Goal: Task Accomplishment & Management: Use online tool/utility

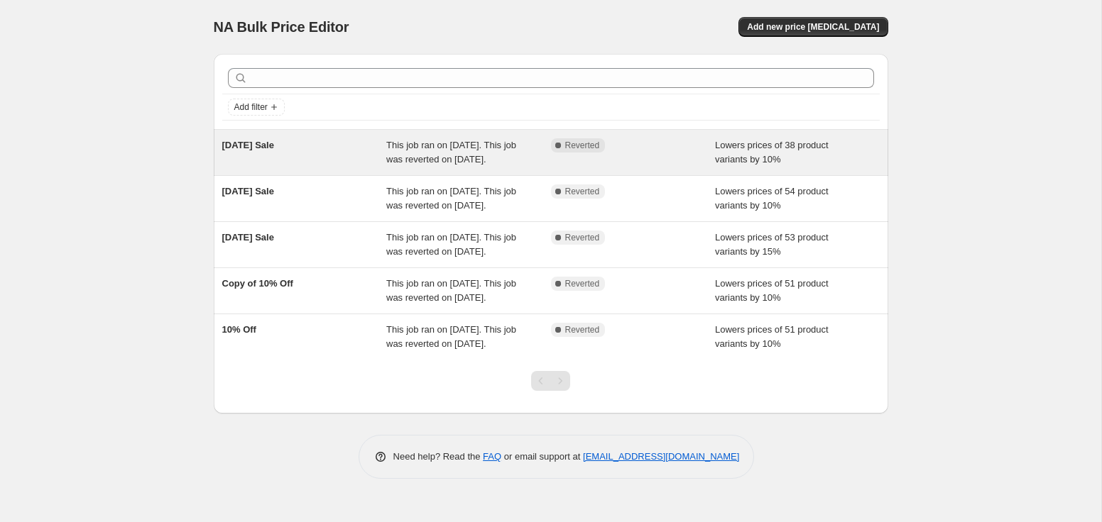
click at [265, 141] on span "[DATE] Sale" at bounding box center [248, 145] width 52 height 11
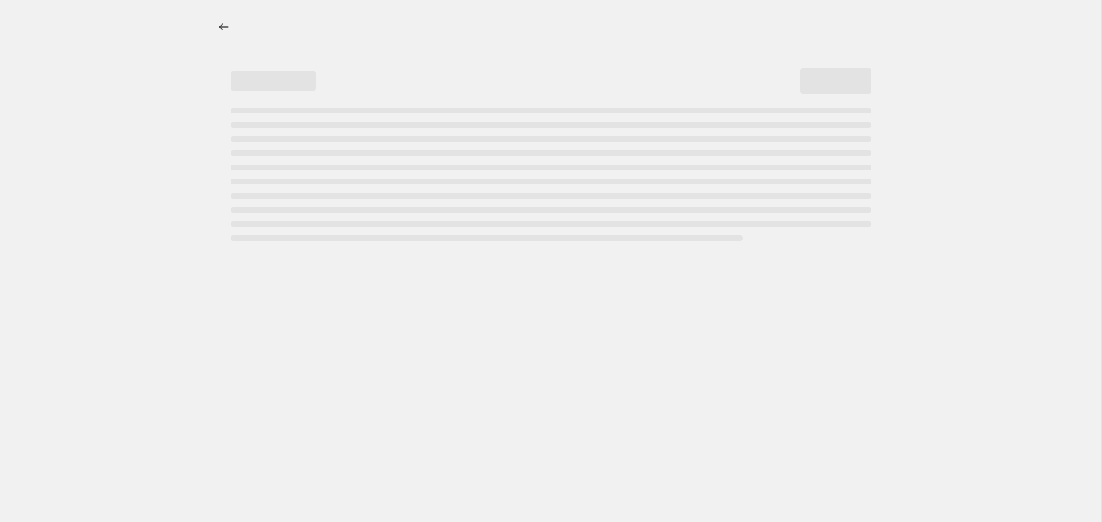
select select "percentage"
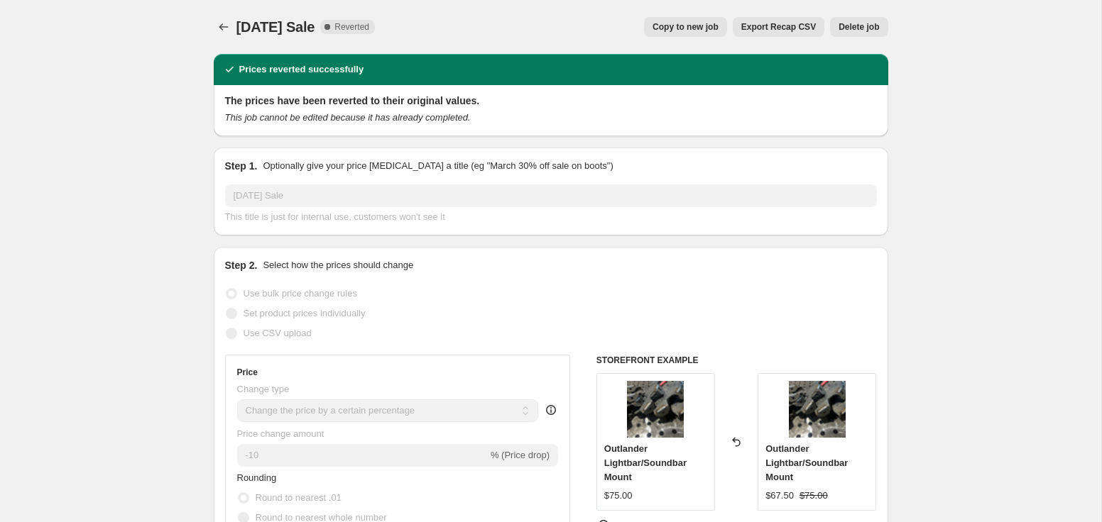
click at [689, 21] on button "Copy to new job" at bounding box center [685, 27] width 83 height 20
select select "percentage"
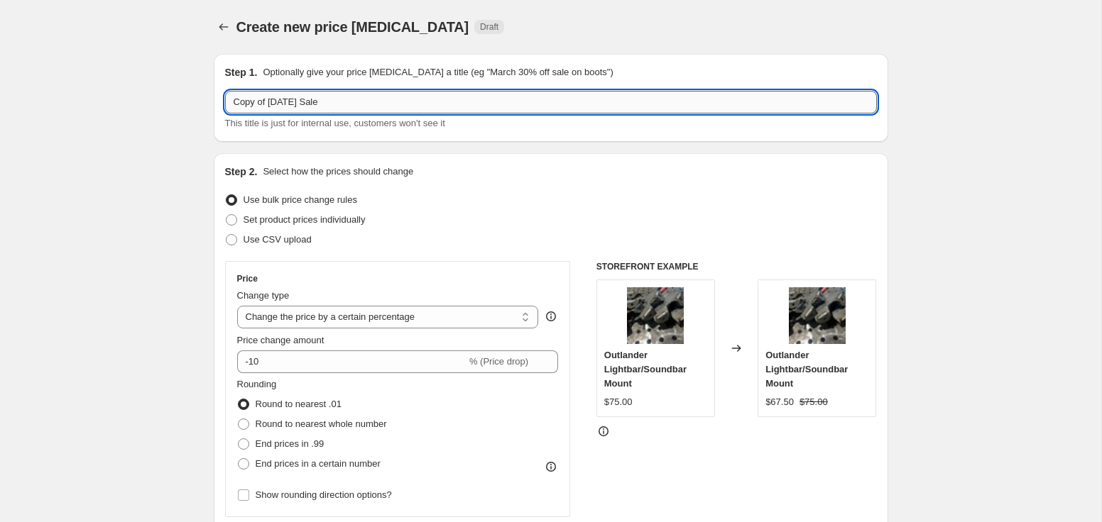
drag, startPoint x: 268, startPoint y: 103, endPoint x: 231, endPoint y: 103, distance: 37.6
click at [231, 103] on input "Copy of [DATE] Sale" at bounding box center [551, 102] width 652 height 23
drag, startPoint x: 360, startPoint y: 104, endPoint x: 184, endPoint y: 95, distance: 176.3
type input "October Sale"
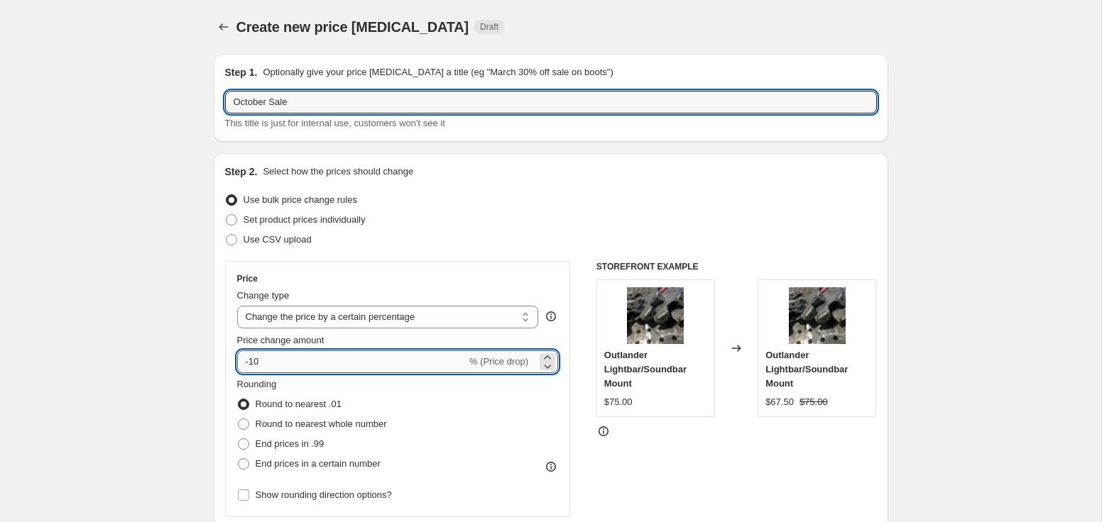
click at [270, 356] on input "-10" at bounding box center [351, 362] width 229 height 23
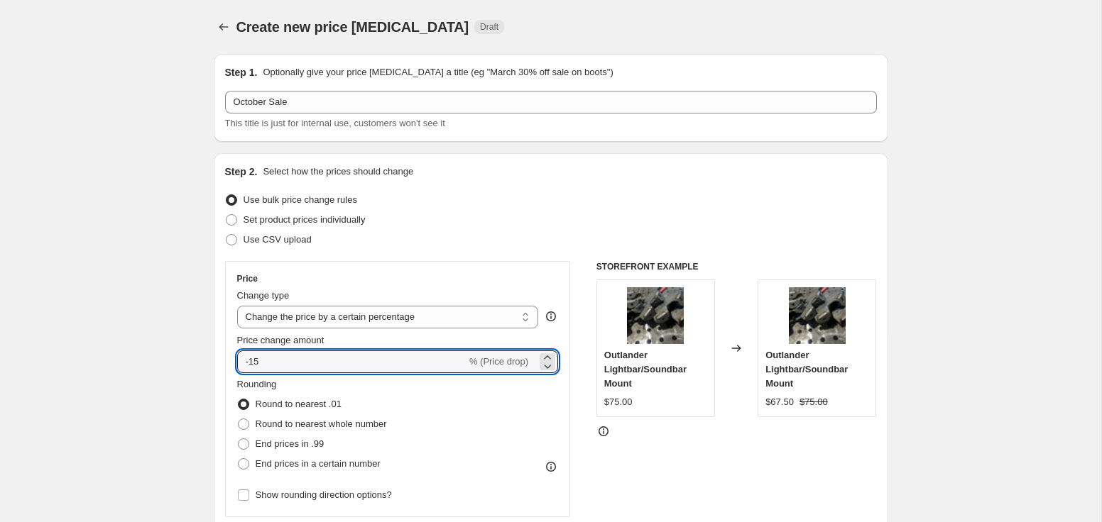
type input "-15"
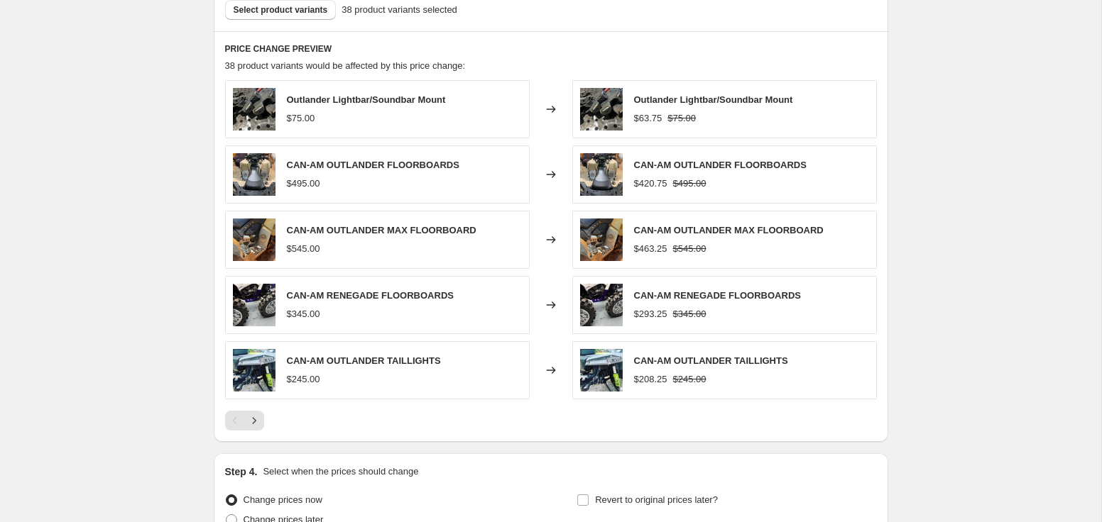
scroll to position [801, 0]
click at [260, 425] on icon "Next" at bounding box center [254, 420] width 14 height 14
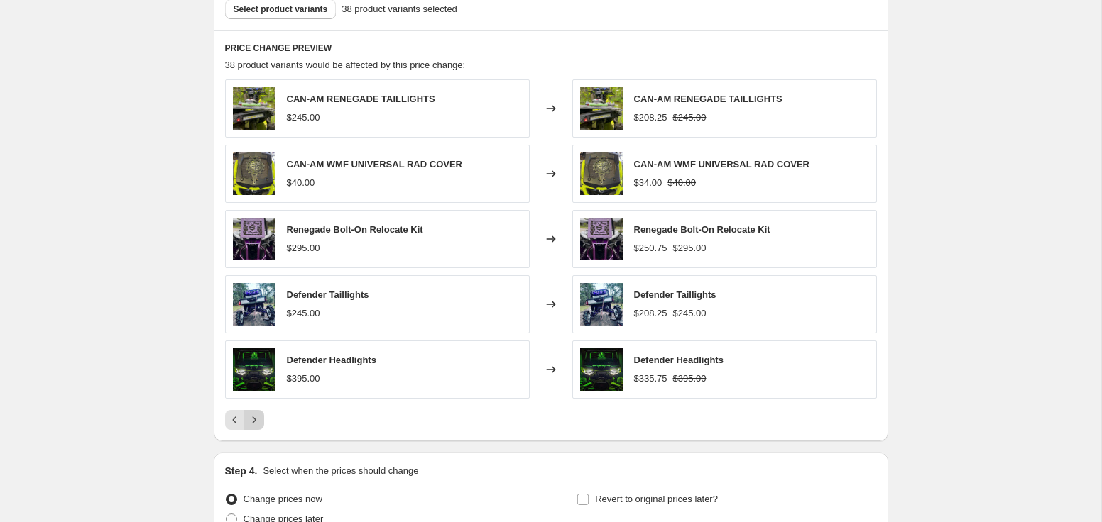
click at [260, 425] on icon "Next" at bounding box center [254, 420] width 14 height 14
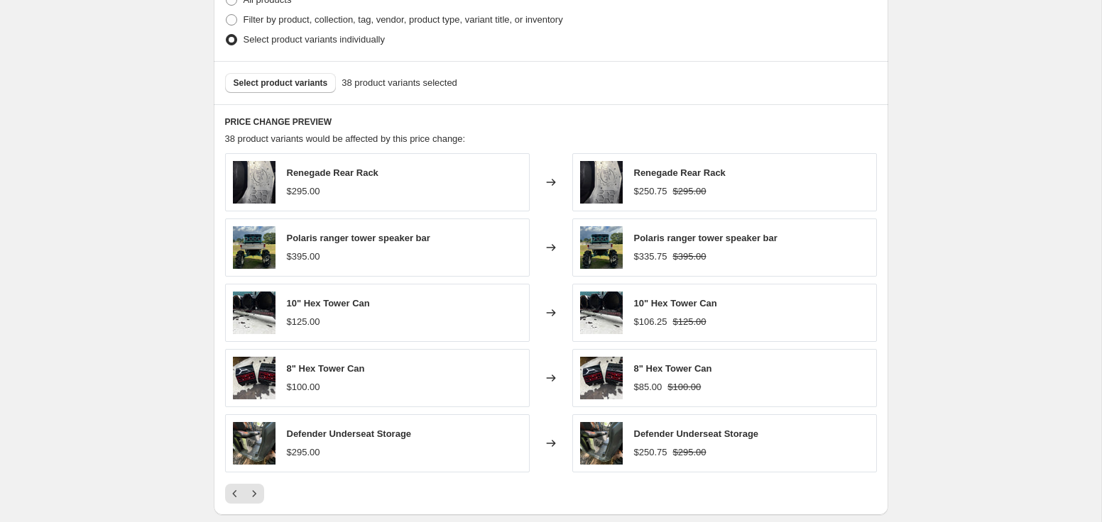
scroll to position [847, 0]
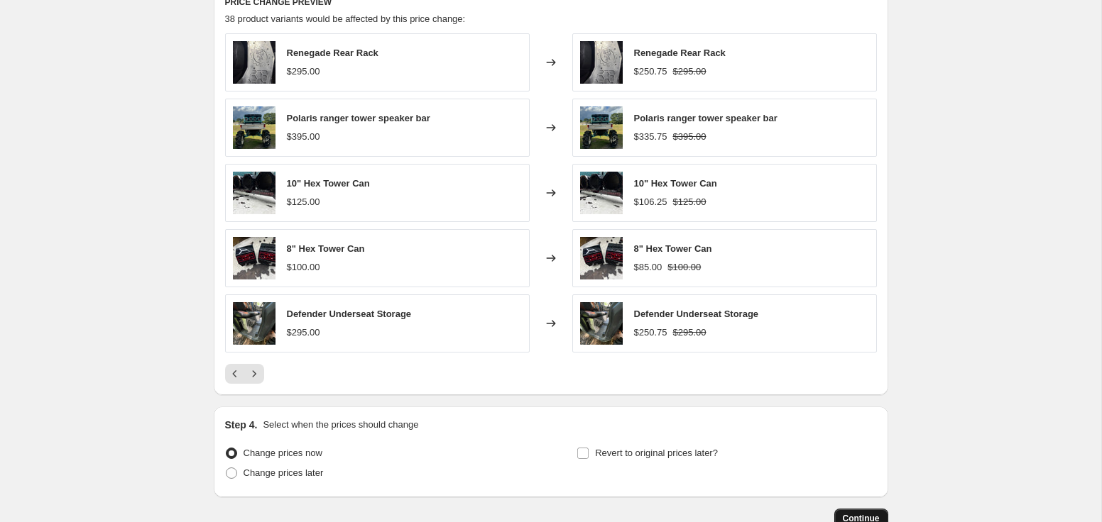
click at [875, 515] on span "Continue" at bounding box center [861, 518] width 37 height 11
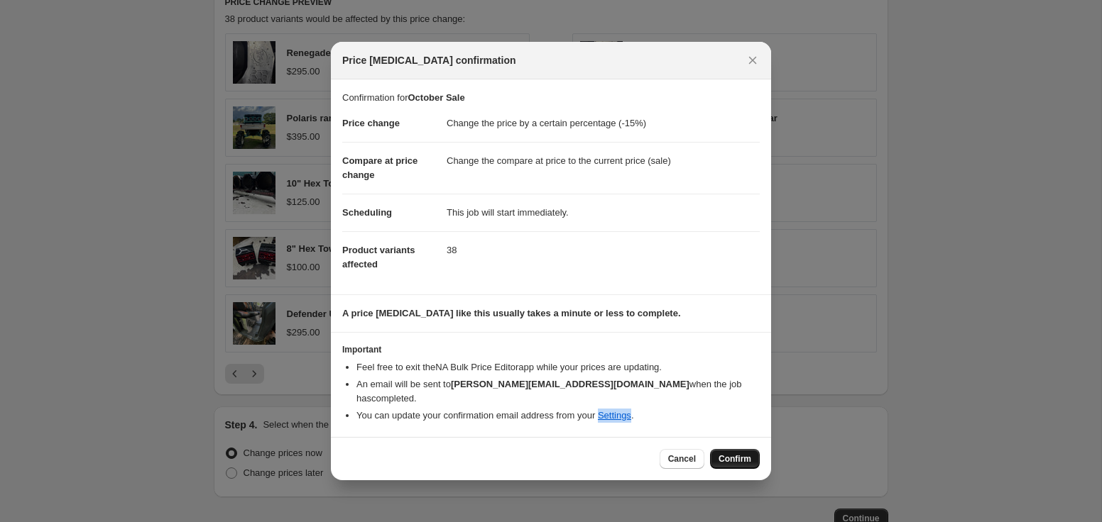
click at [730, 449] on button "Confirm" at bounding box center [735, 459] width 50 height 20
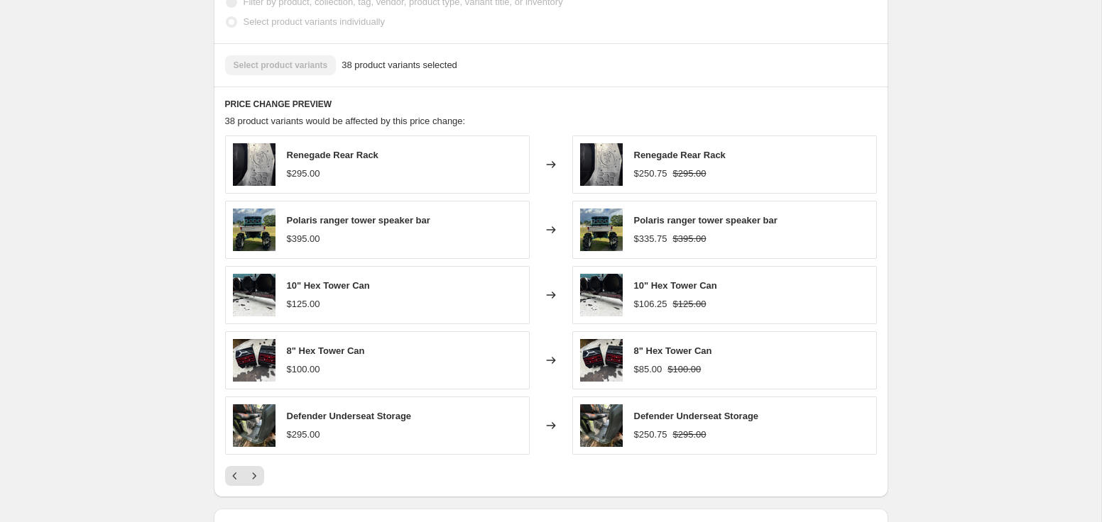
scroll to position [884, 0]
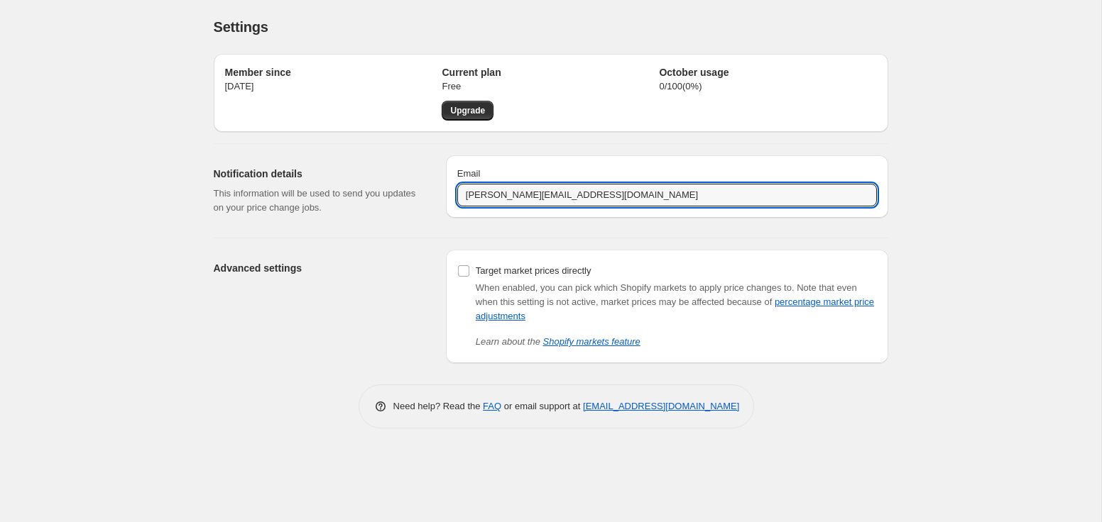
drag, startPoint x: 645, startPoint y: 198, endPoint x: 442, endPoint y: 172, distance: 204.6
click at [442, 172] on div "Notification details This information will be used to send you updates on your …" at bounding box center [545, 185] width 686 height 82
type input "[EMAIL_ADDRESS][DOMAIN_NAME]"
